Goal: Transaction & Acquisition: Download file/media

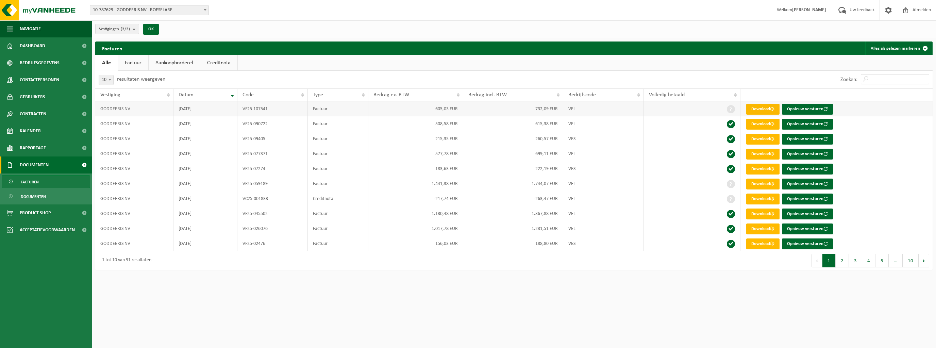
click at [768, 110] on link "Download" at bounding box center [762, 109] width 33 height 11
click at [757, 125] on link "Download" at bounding box center [762, 124] width 33 height 11
click at [763, 137] on link "Download" at bounding box center [762, 139] width 33 height 11
click at [760, 138] on link "Download" at bounding box center [762, 139] width 33 height 11
click at [758, 154] on link "Download" at bounding box center [762, 154] width 33 height 11
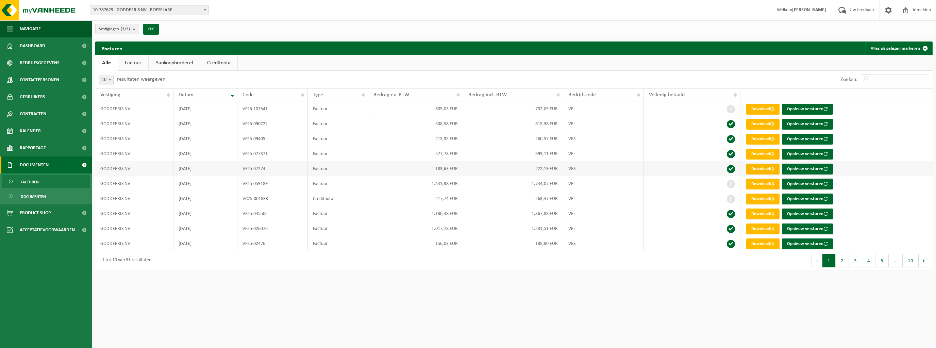
click at [766, 169] on link "Download" at bounding box center [762, 169] width 33 height 11
click at [752, 185] on link "Download" at bounding box center [762, 184] width 33 height 11
click at [764, 201] on link "Download" at bounding box center [762, 199] width 33 height 11
click at [750, 213] on link "Download" at bounding box center [762, 214] width 33 height 11
click at [757, 231] on link "Download" at bounding box center [762, 228] width 33 height 11
